Goal: Check status: Check status

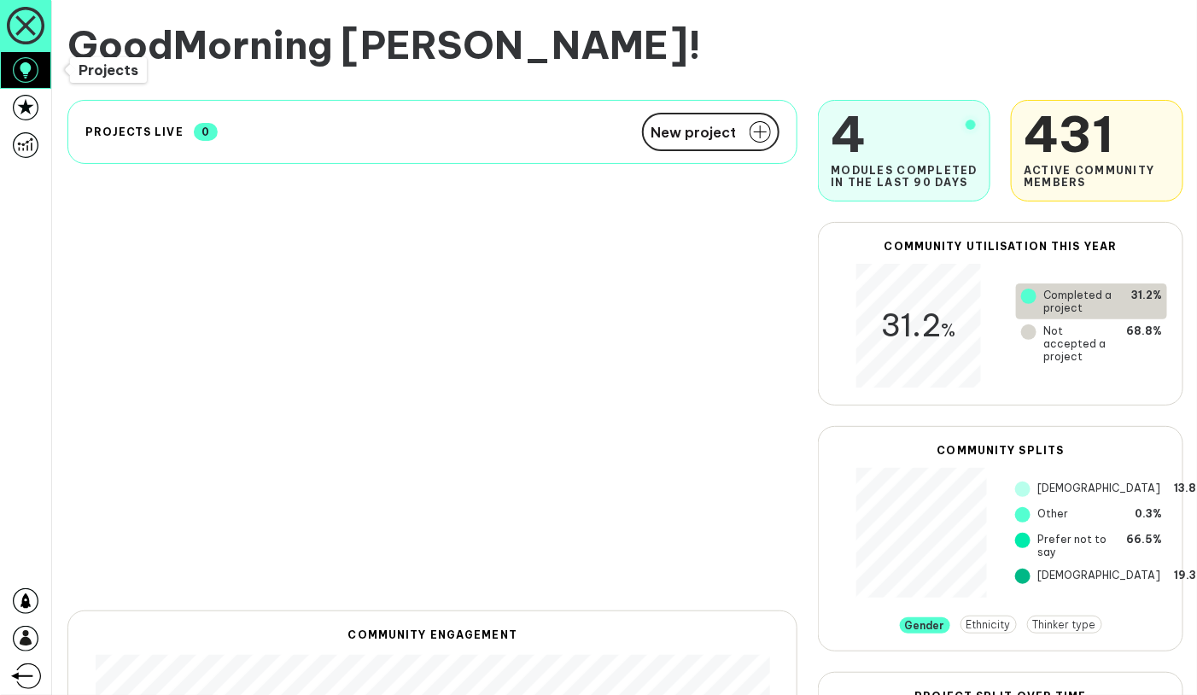
click at [28, 73] on icon at bounding box center [26, 70] width 26 height 26
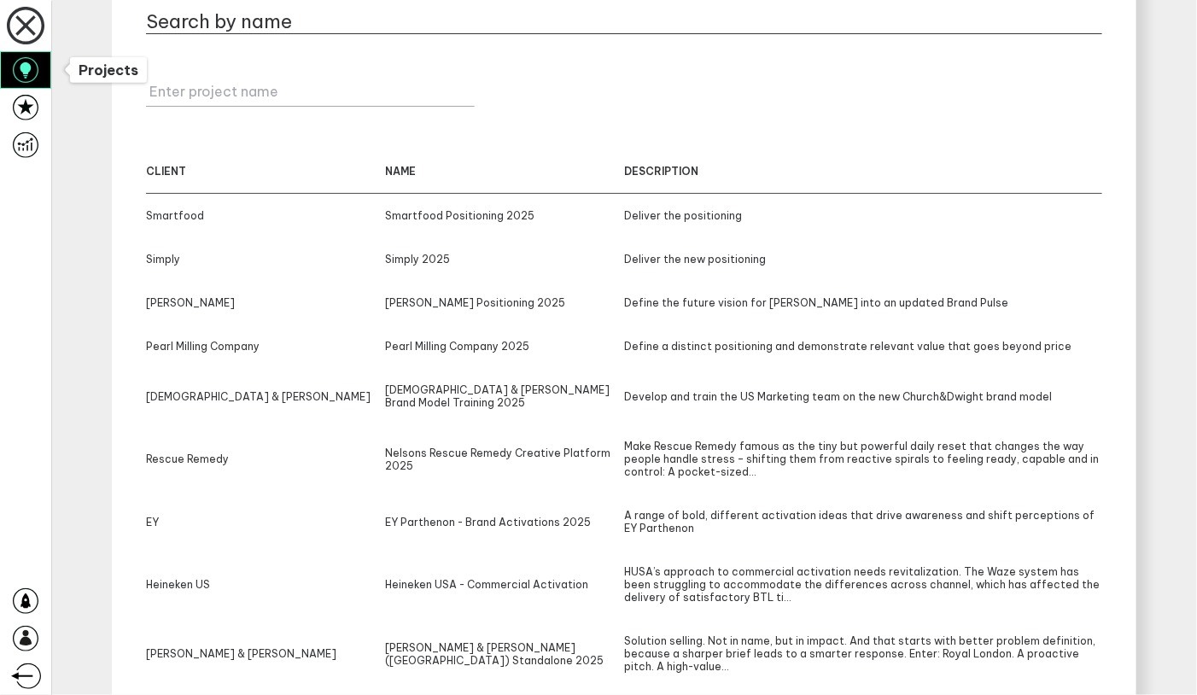
scroll to position [301, 0]
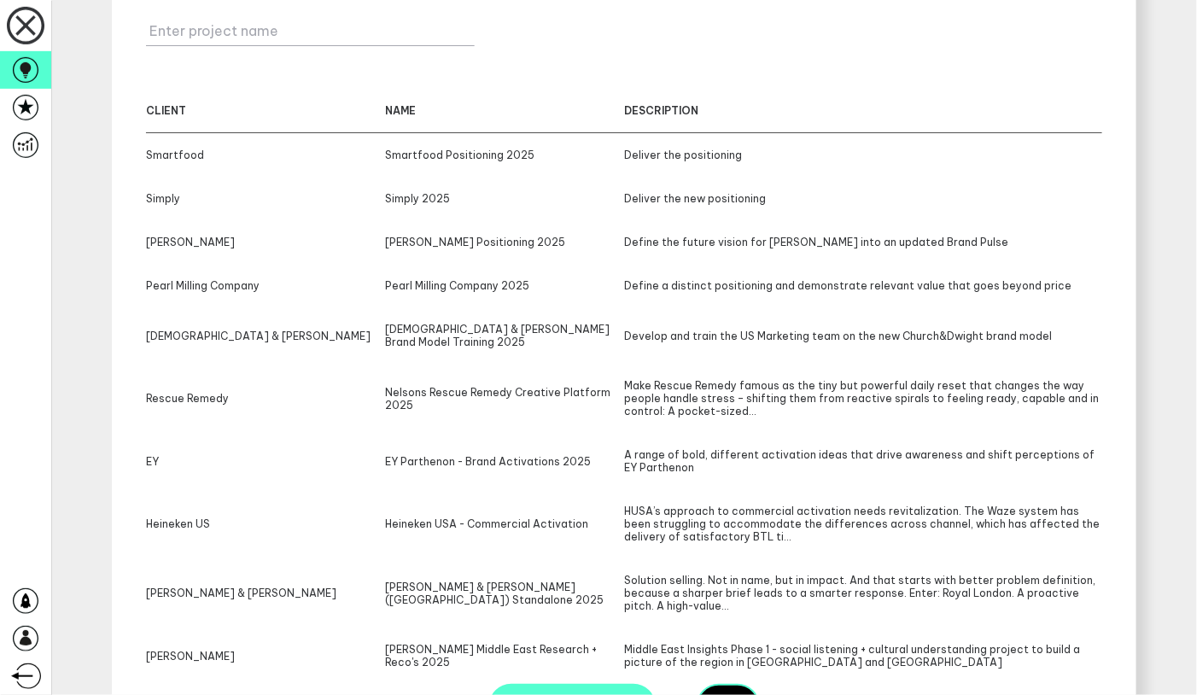
click at [510, 382] on div "Nelsons Rescue Remedy Creative Platform 2025" at bounding box center [504, 398] width 239 height 38
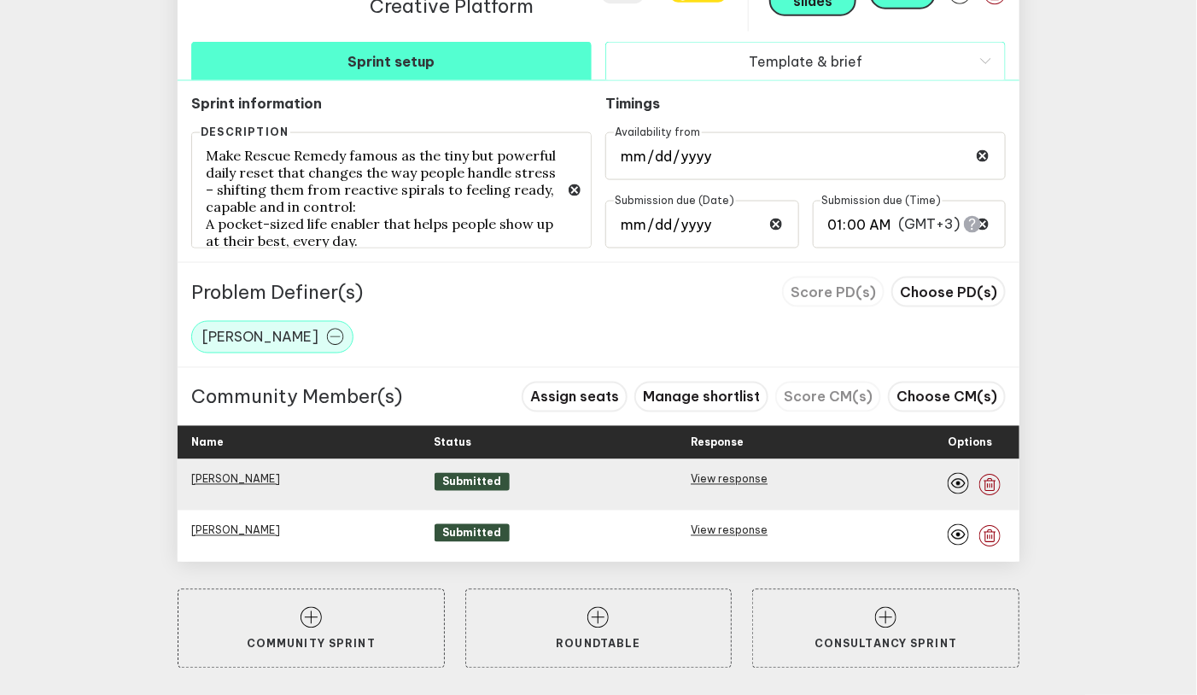
scroll to position [880, 0]
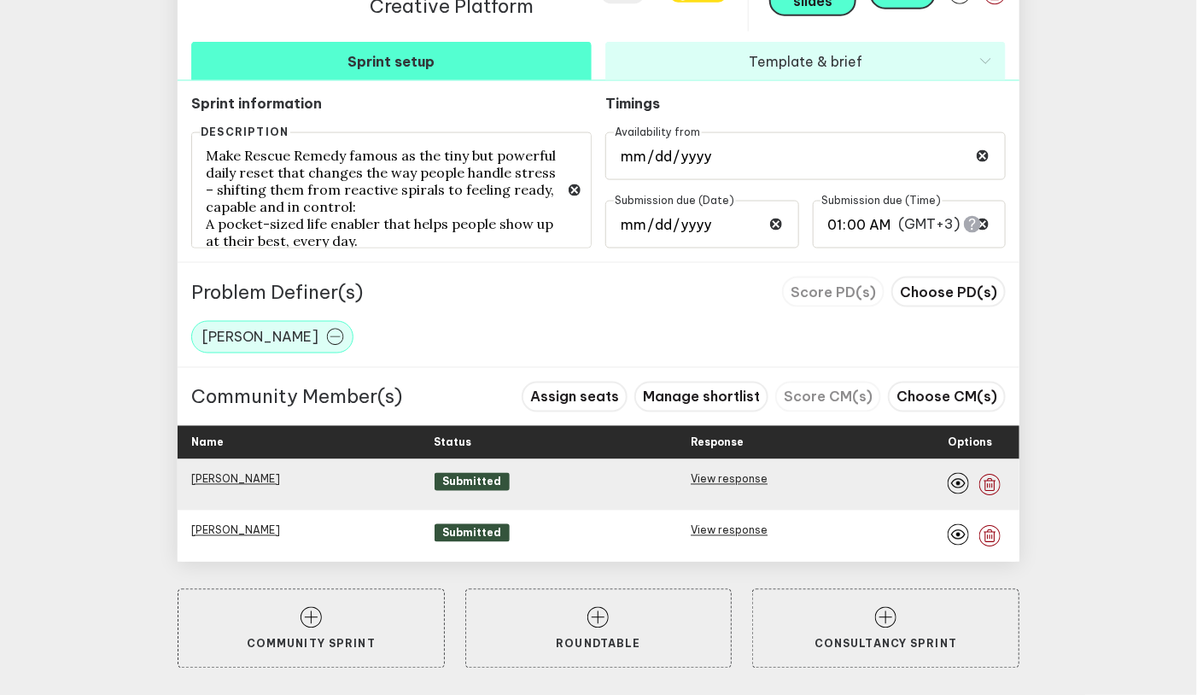
click at [744, 486] on div "View response" at bounding box center [811, 485] width 243 height 24
click at [744, 479] on link "View response" at bounding box center [728, 479] width 77 height 13
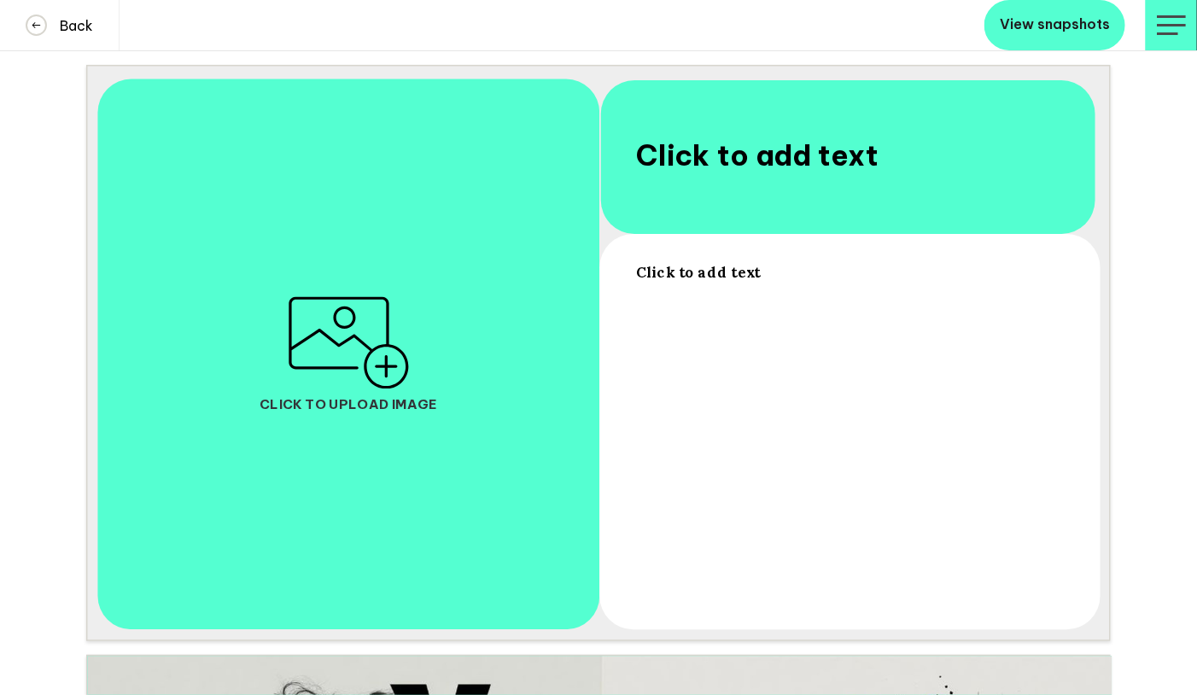
scroll to position [434, 0]
